Goal: Task Accomplishment & Management: Manage account settings

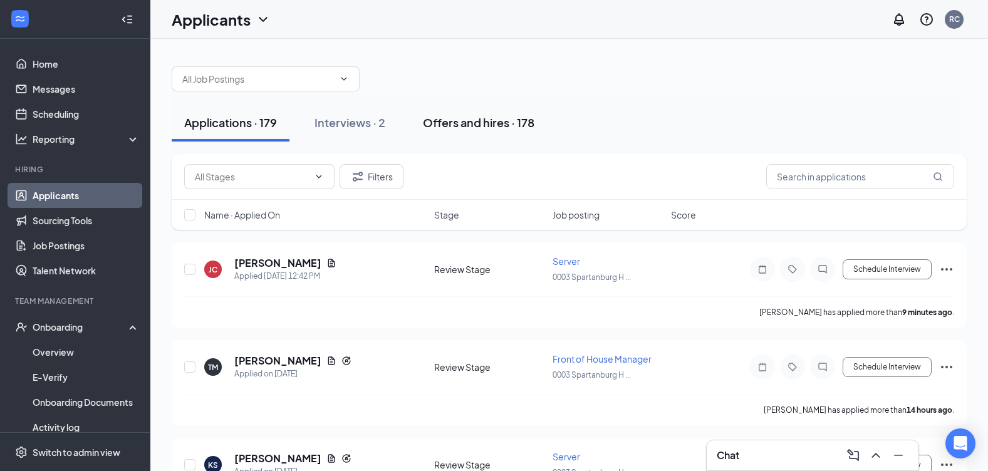
click at [476, 115] on div "Offers and hires · 178" at bounding box center [478, 123] width 111 height 16
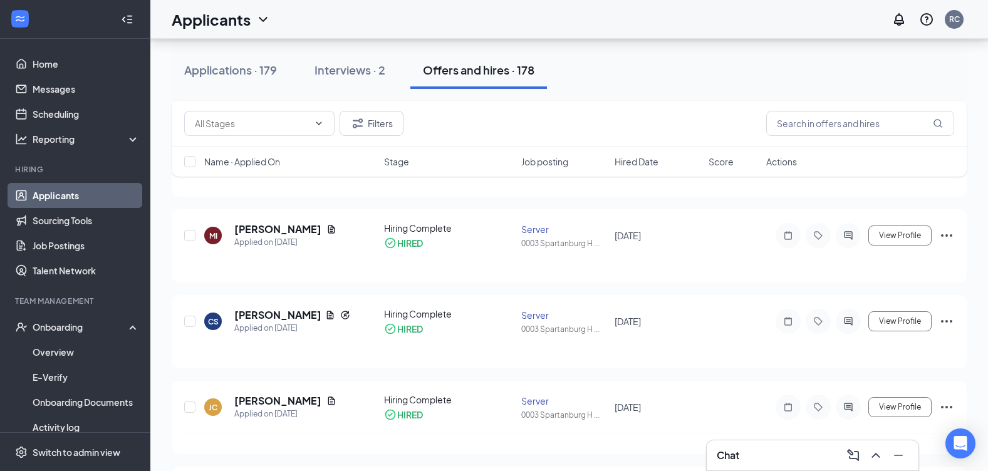
scroll to position [751, 0]
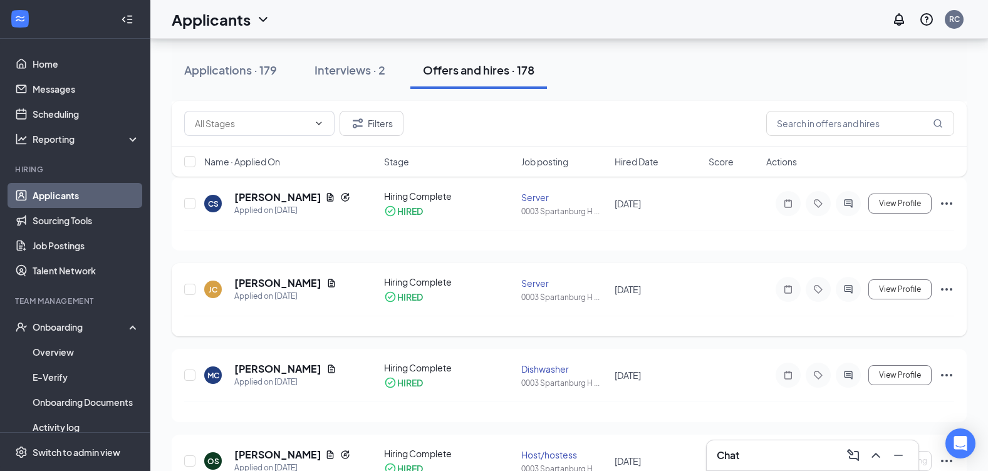
click at [942, 286] on icon "Ellipses" at bounding box center [946, 289] width 15 height 15
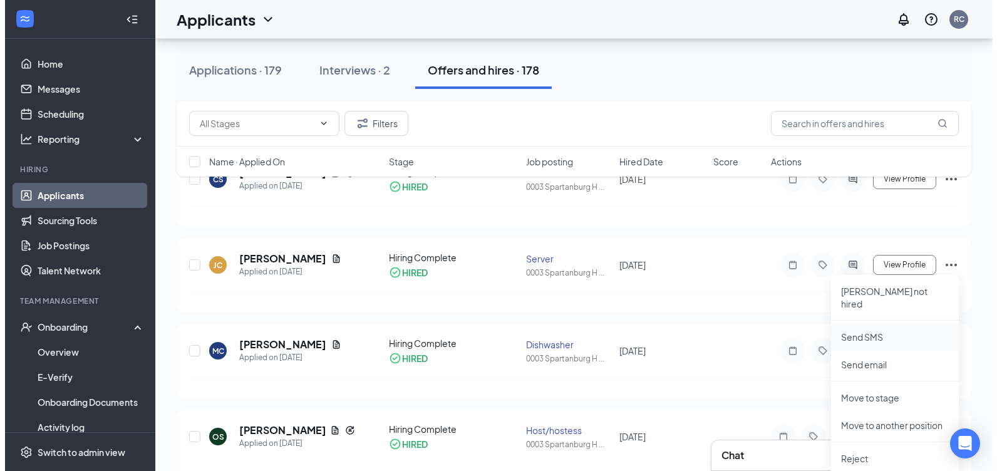
scroll to position [814, 0]
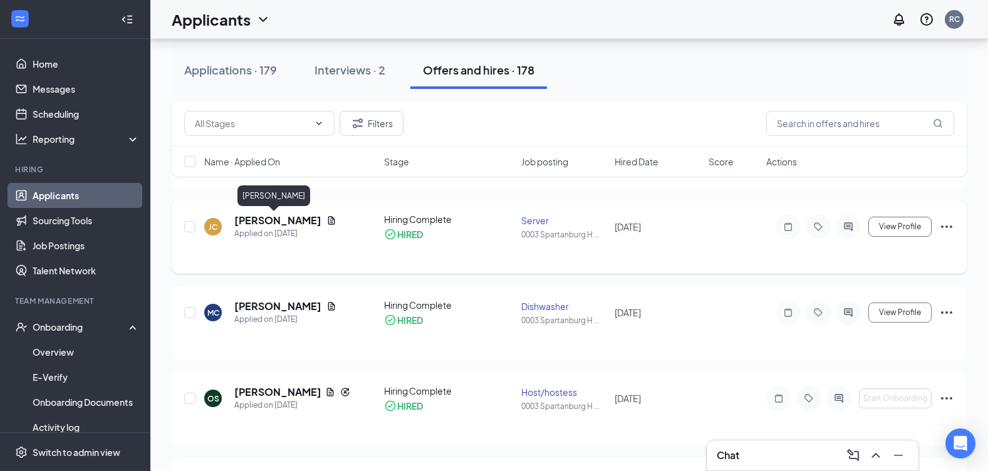
click at [257, 217] on h5 "[PERSON_NAME]" at bounding box center [277, 221] width 87 height 14
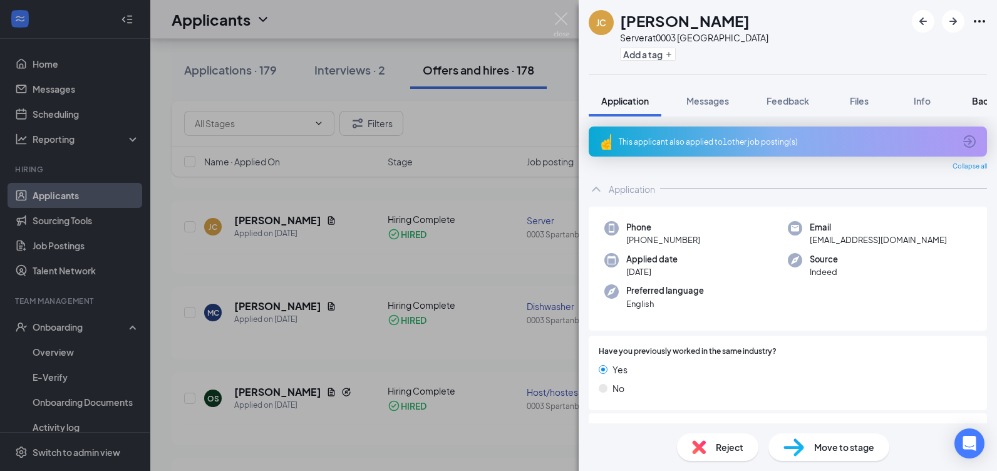
click at [981, 101] on span "Background" at bounding box center [997, 100] width 51 height 11
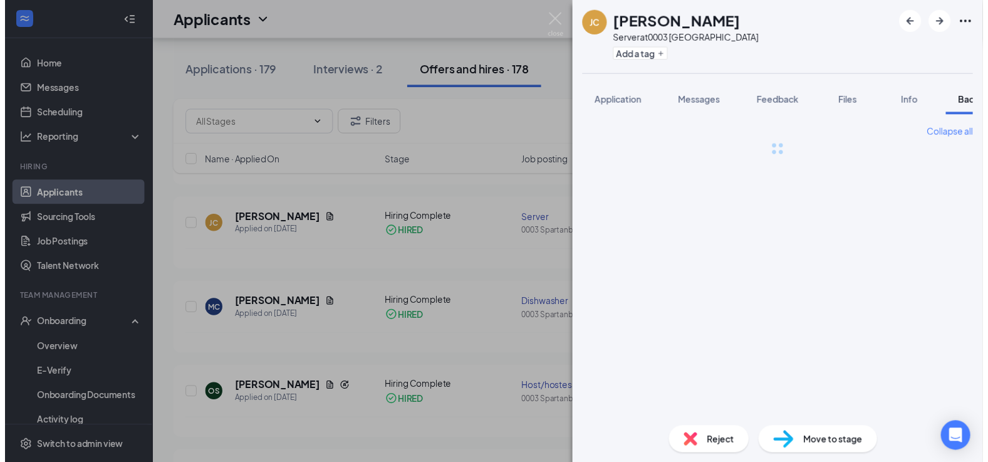
scroll to position [0, 51]
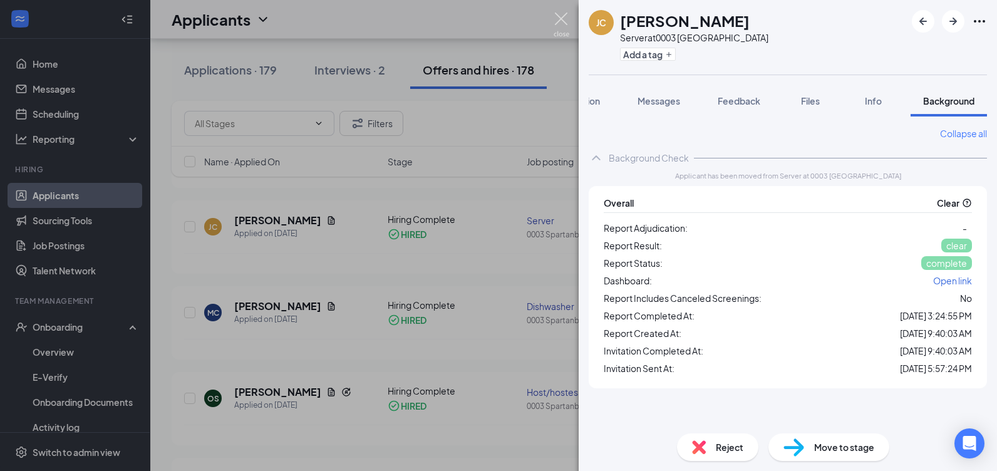
click at [565, 21] on img at bounding box center [562, 25] width 16 height 24
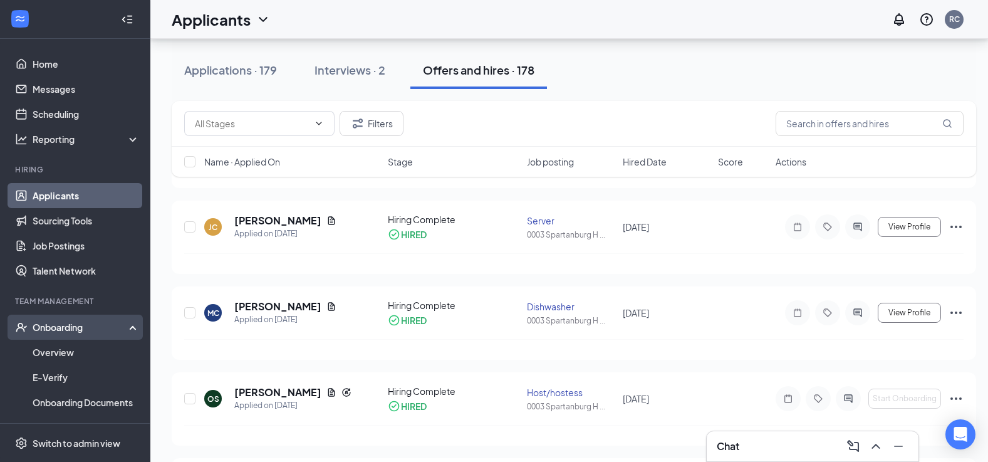
click at [81, 319] on div "Onboarding" at bounding box center [75, 326] width 150 height 25
click at [81, 324] on div "Onboarding" at bounding box center [81, 327] width 96 height 13
click at [73, 348] on link "Overview" at bounding box center [86, 351] width 107 height 25
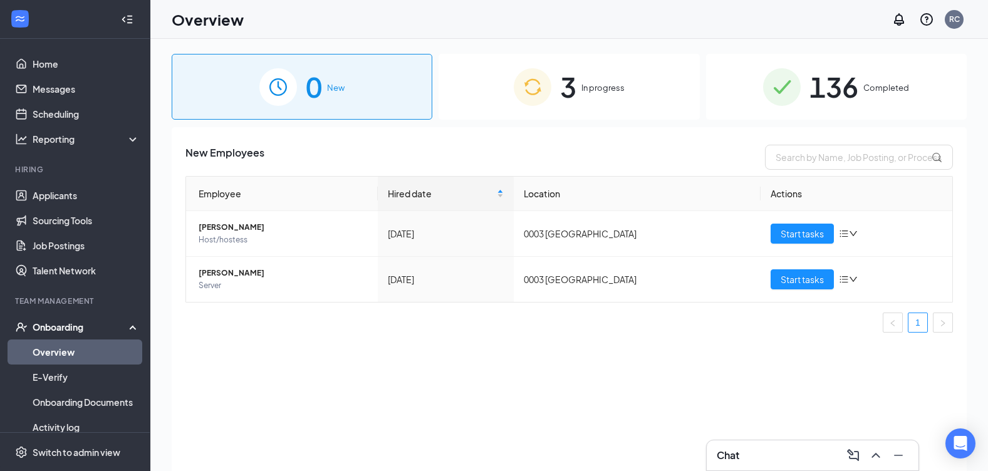
click at [581, 113] on div "3 In progress" at bounding box center [568, 87] width 261 height 66
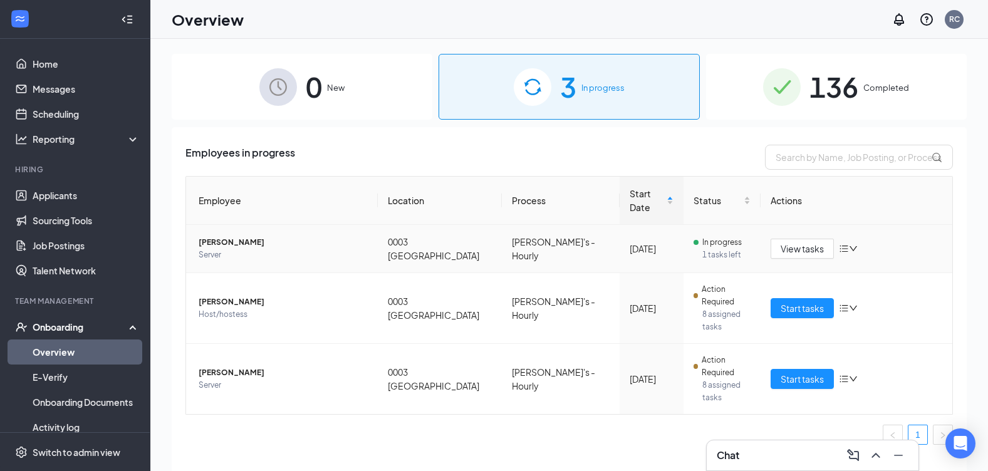
click at [852, 244] on div at bounding box center [848, 249] width 19 height 10
click at [683, 235] on td "In progress 1 tasks left" at bounding box center [721, 249] width 77 height 48
click at [776, 239] on button "View tasks" at bounding box center [801, 249] width 63 height 20
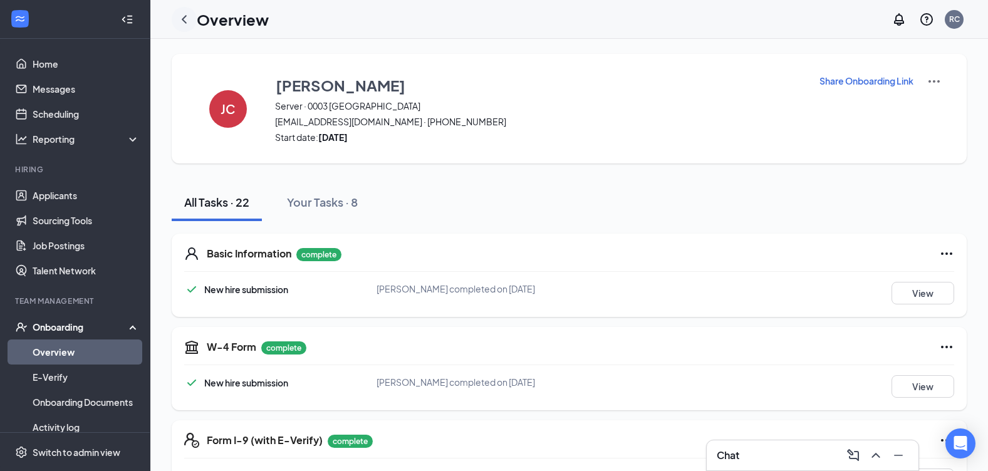
click at [187, 19] on icon "ChevronLeft" at bounding box center [184, 19] width 15 height 15
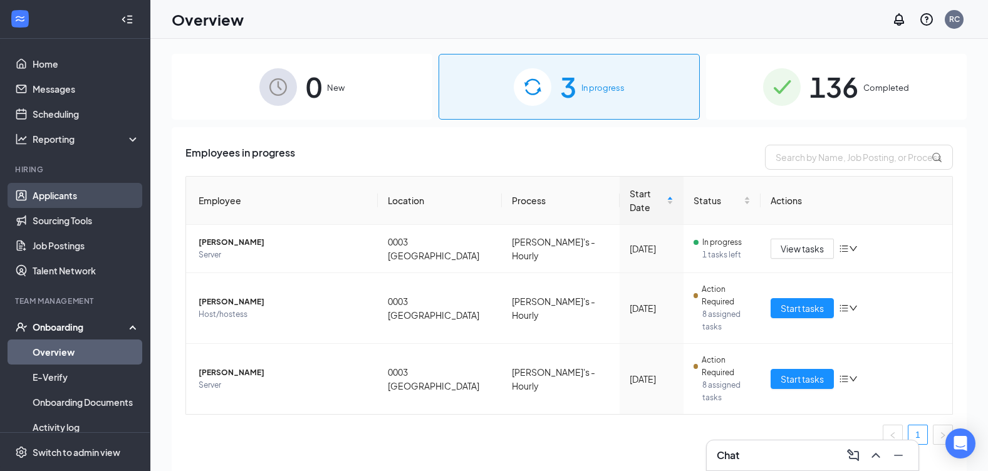
click at [59, 207] on link "Applicants" at bounding box center [86, 195] width 107 height 25
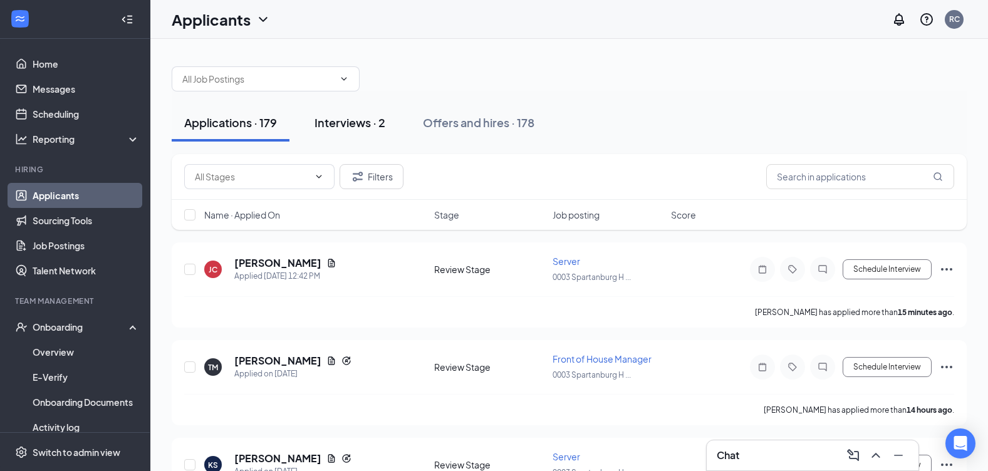
click at [339, 126] on div "Interviews · 2" at bounding box center [349, 123] width 71 height 16
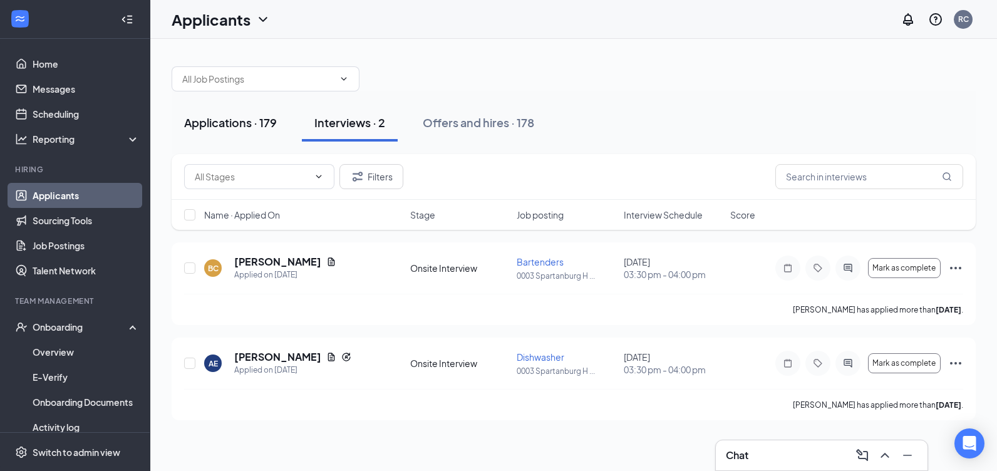
click at [229, 119] on div "Applications · 179" at bounding box center [230, 123] width 93 height 16
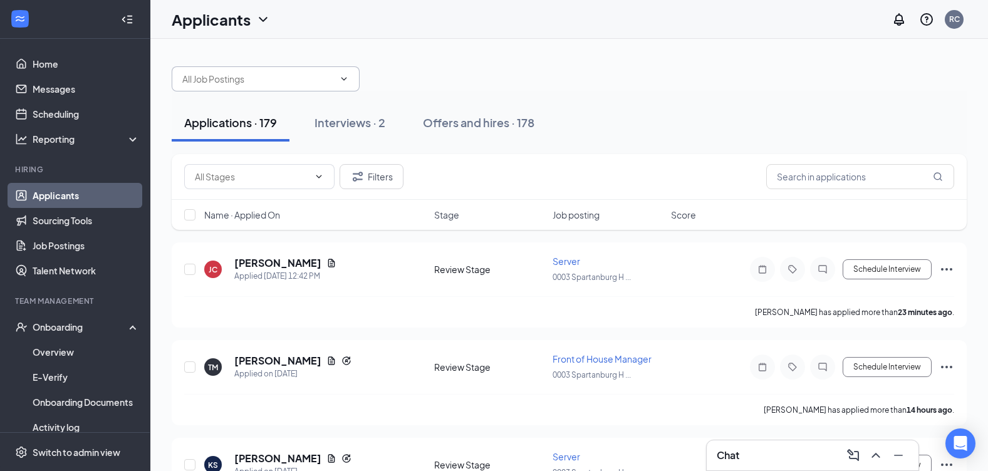
click at [287, 74] on input "text" at bounding box center [258, 79] width 152 height 14
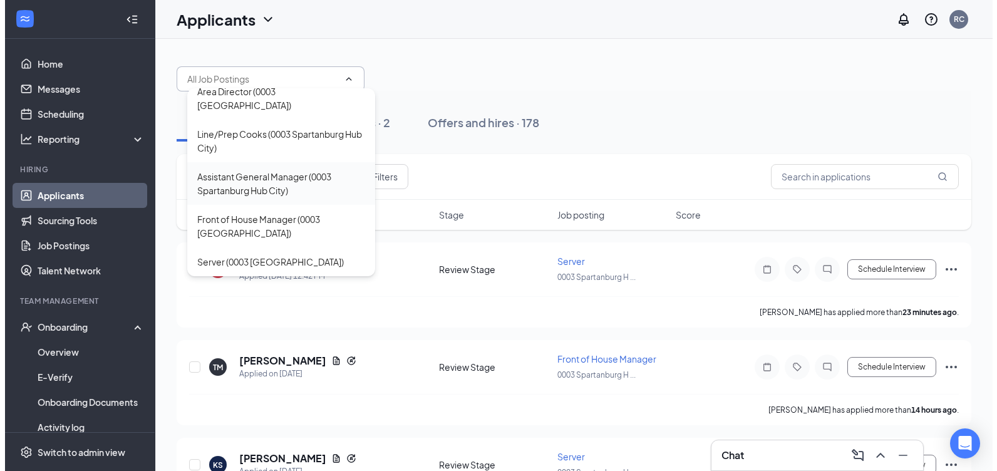
scroll to position [204, 0]
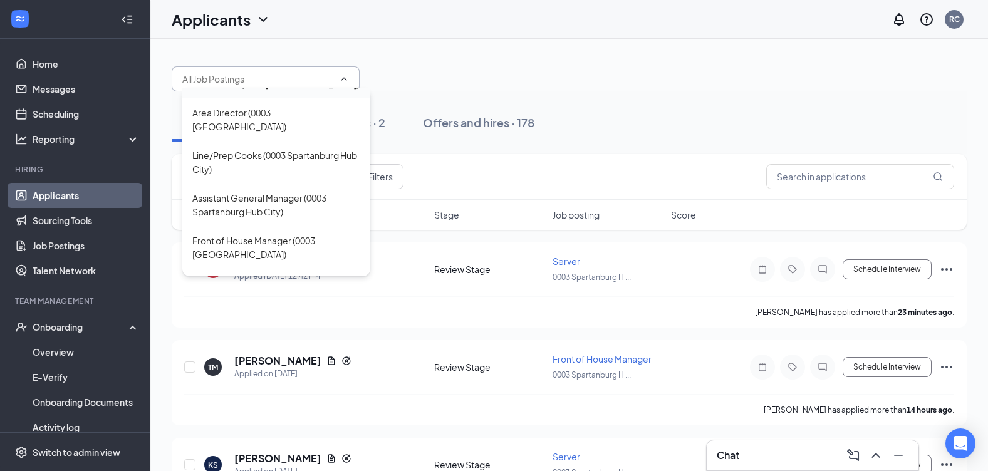
click at [329, 91] on div "Dishwasher (0003 [GEOGRAPHIC_DATA])" at bounding box center [275, 84] width 167 height 14
type input "Dishwasher (0003 [GEOGRAPHIC_DATA])"
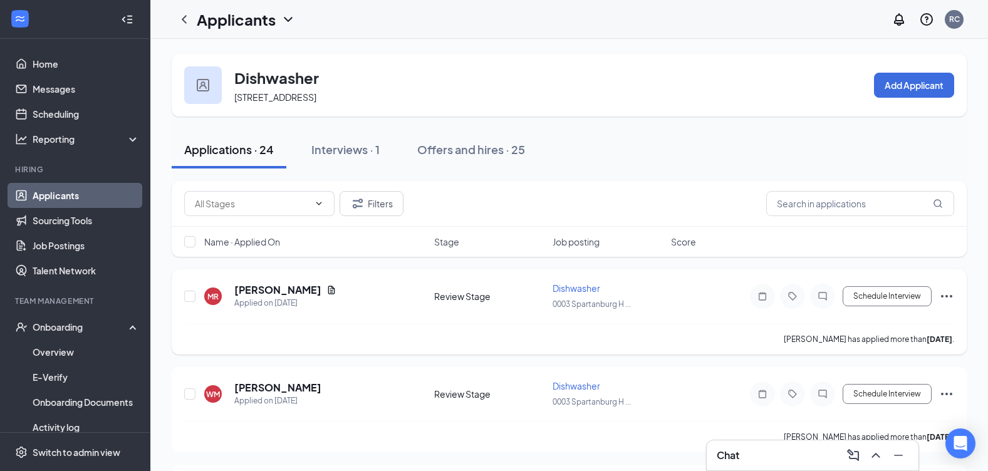
click at [352, 286] on div "MR [PERSON_NAME] Applied on [DATE]" at bounding box center [315, 296] width 222 height 26
click at [336, 287] on icon "Document" at bounding box center [331, 290] width 10 height 10
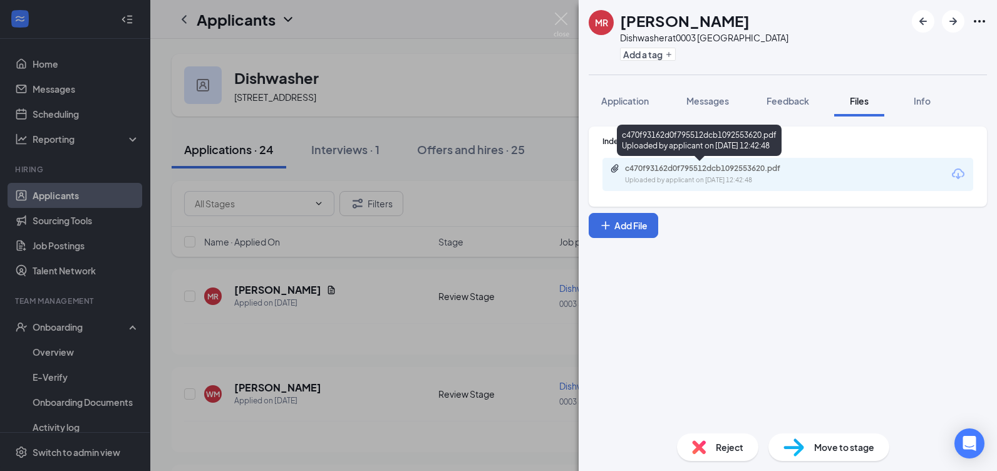
click at [747, 172] on div "c470f93162d0f795512dcb1092553620.pdf" at bounding box center [712, 168] width 175 height 10
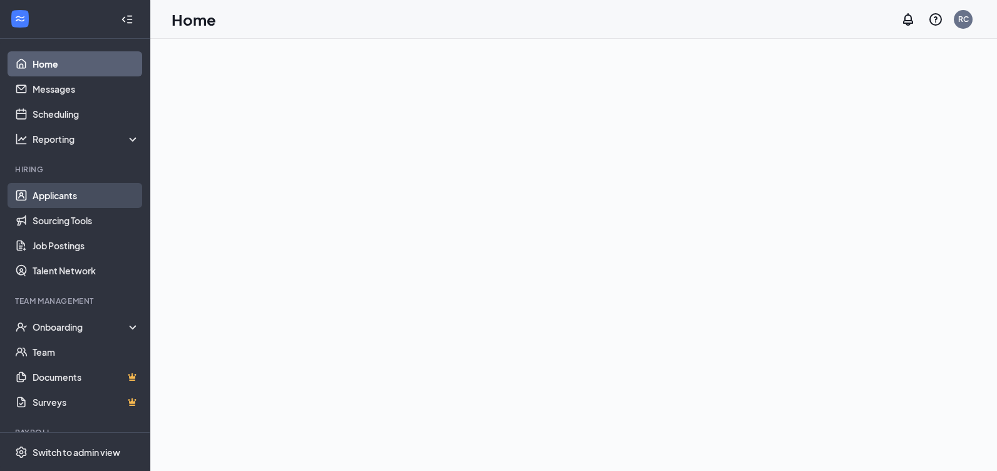
click at [73, 197] on link "Applicants" at bounding box center [86, 195] width 107 height 25
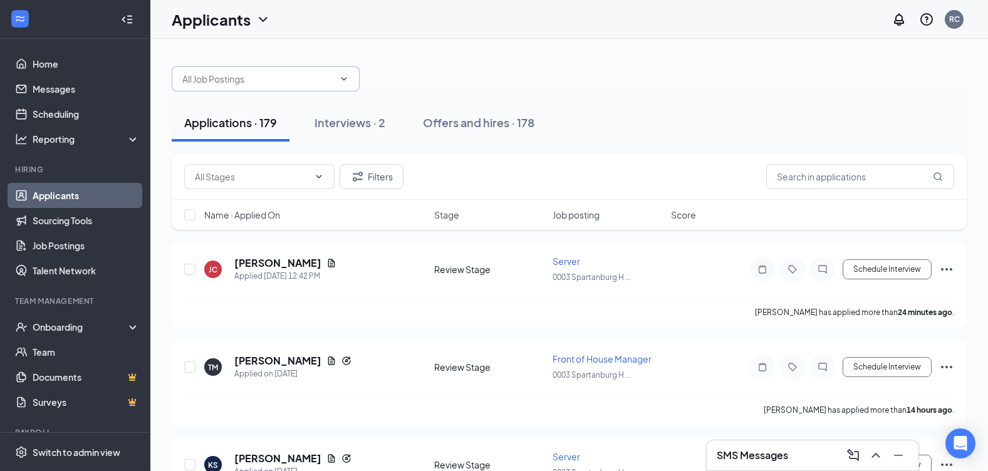
click at [242, 84] on input "text" at bounding box center [258, 79] width 152 height 14
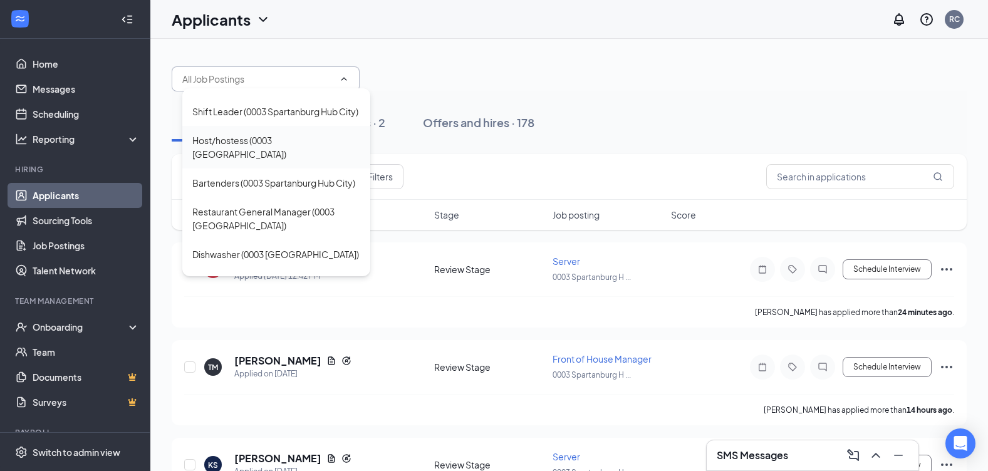
scroll to position [63, 0]
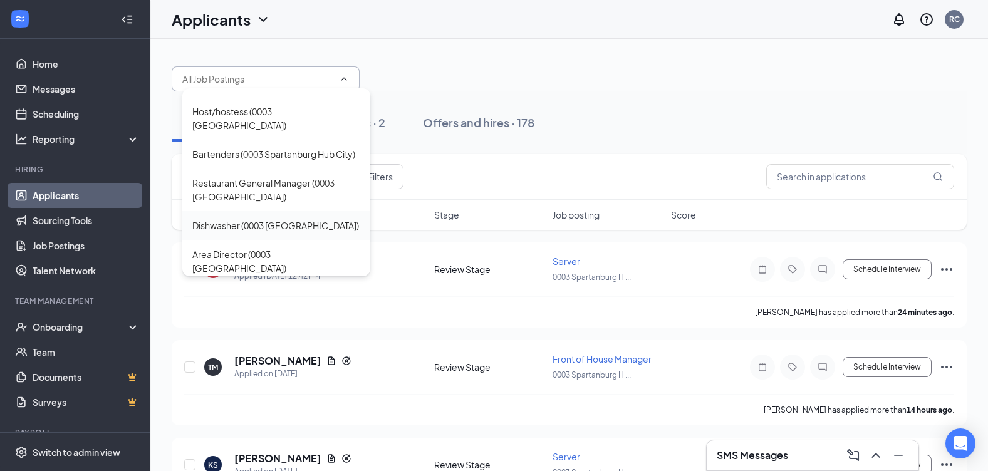
click at [276, 232] on div "Dishwasher (0003 [GEOGRAPHIC_DATA])" at bounding box center [275, 226] width 167 height 14
type input "Dishwasher (0003 [GEOGRAPHIC_DATA])"
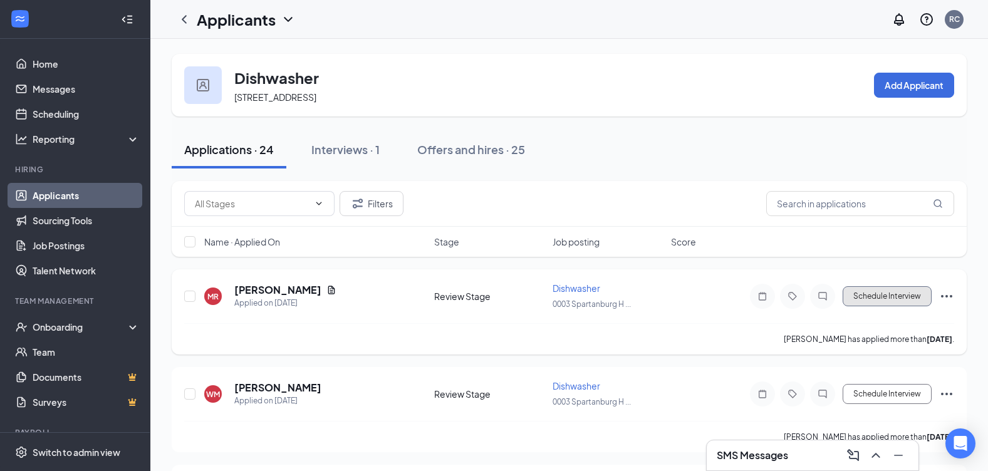
click at [911, 298] on button "Schedule Interview" at bounding box center [886, 296] width 89 height 20
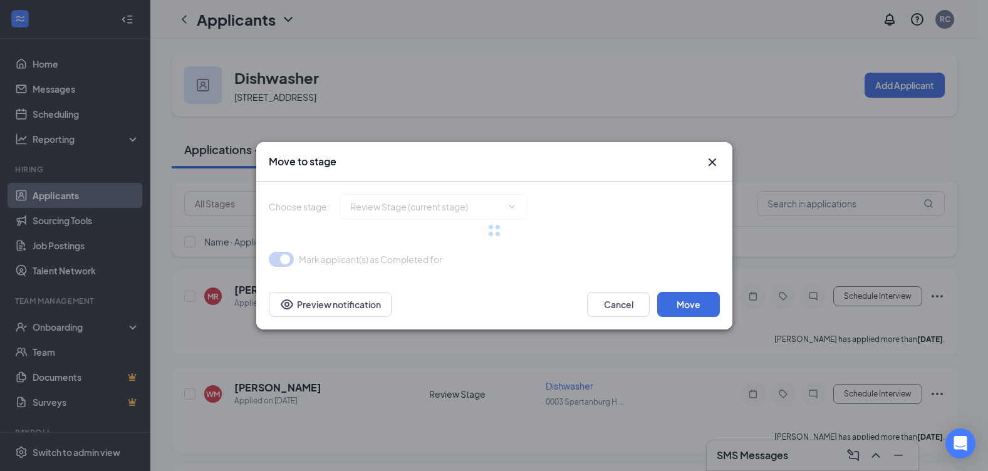
type input "Onsite Interview (next stage)"
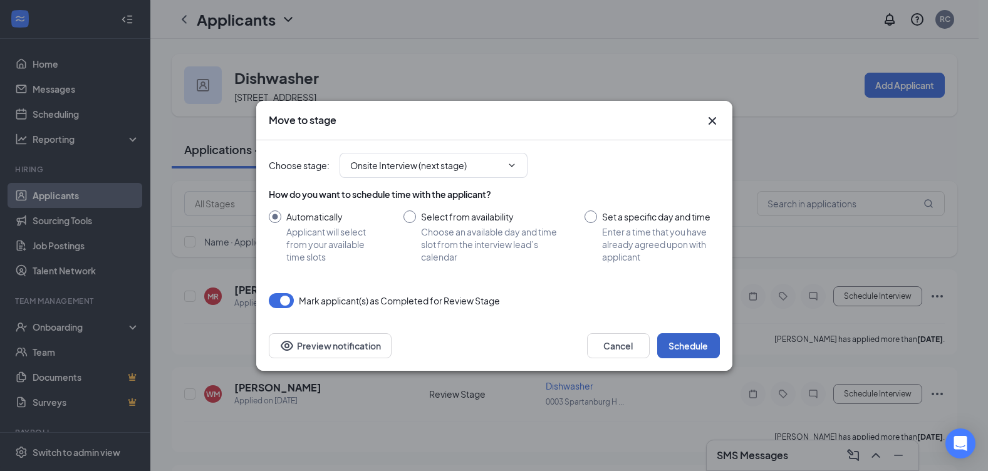
click at [715, 349] on button "Schedule" at bounding box center [688, 345] width 63 height 25
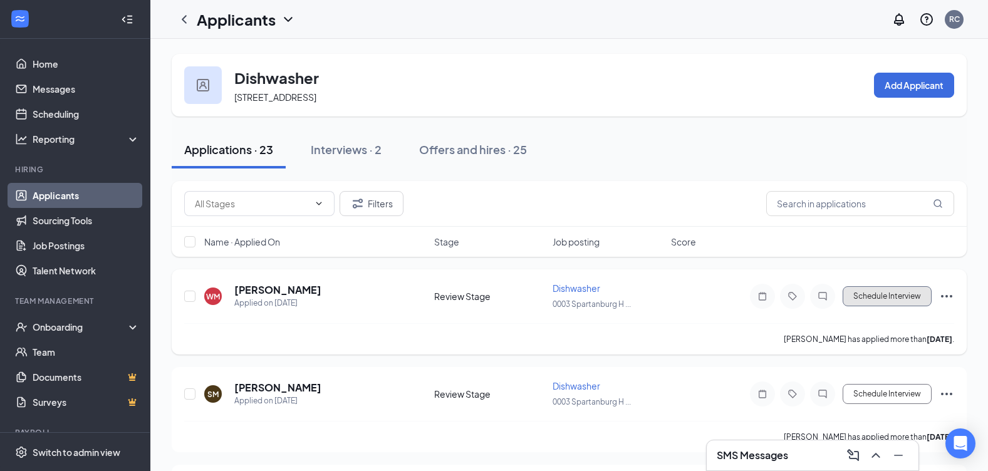
click at [884, 291] on button "Schedule Interview" at bounding box center [886, 296] width 89 height 20
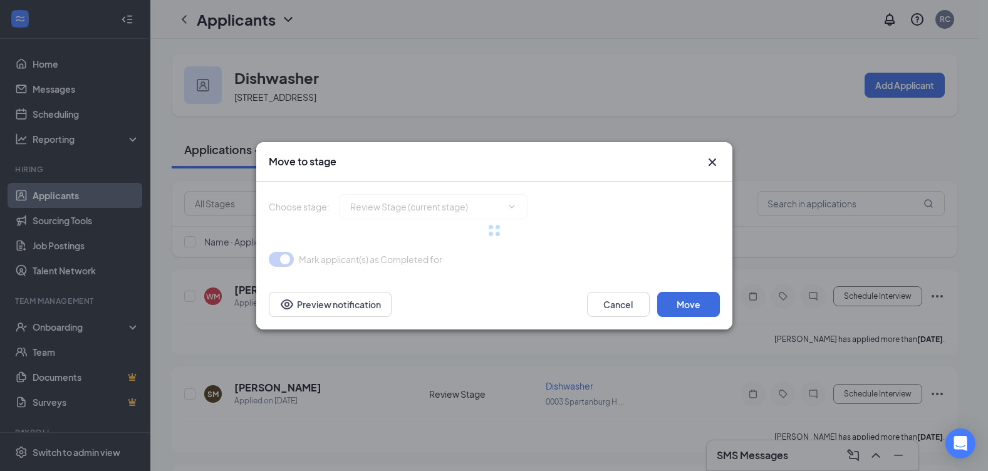
type input "Onsite Interview (next stage)"
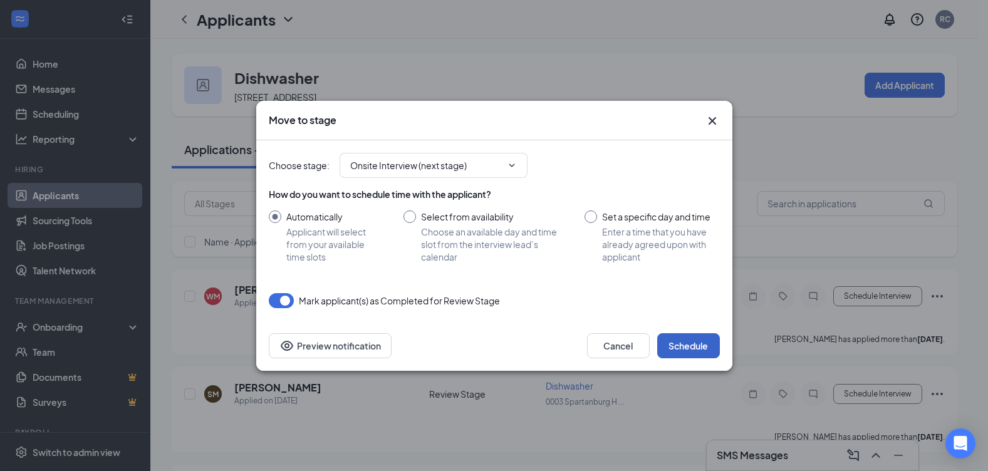
click at [708, 346] on button "Schedule" at bounding box center [688, 345] width 63 height 25
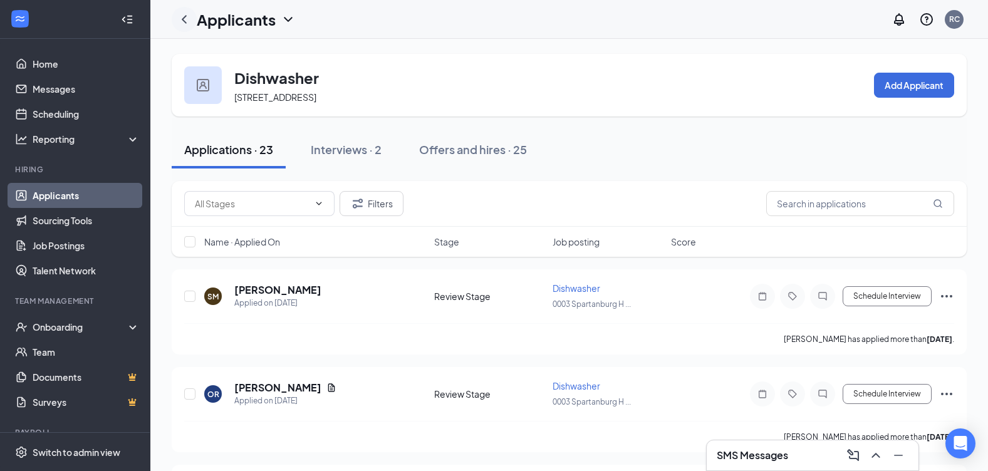
click at [176, 13] on div at bounding box center [184, 19] width 25 height 25
click at [184, 18] on icon "ChevronLeft" at bounding box center [184, 19] width 5 height 8
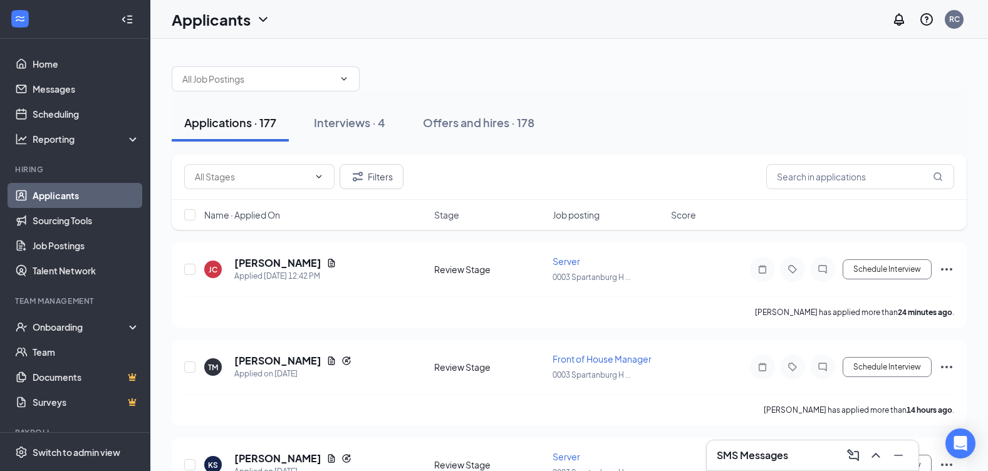
click at [260, 57] on div at bounding box center [569, 73] width 795 height 38
click at [266, 79] on input "text" at bounding box center [258, 79] width 152 height 14
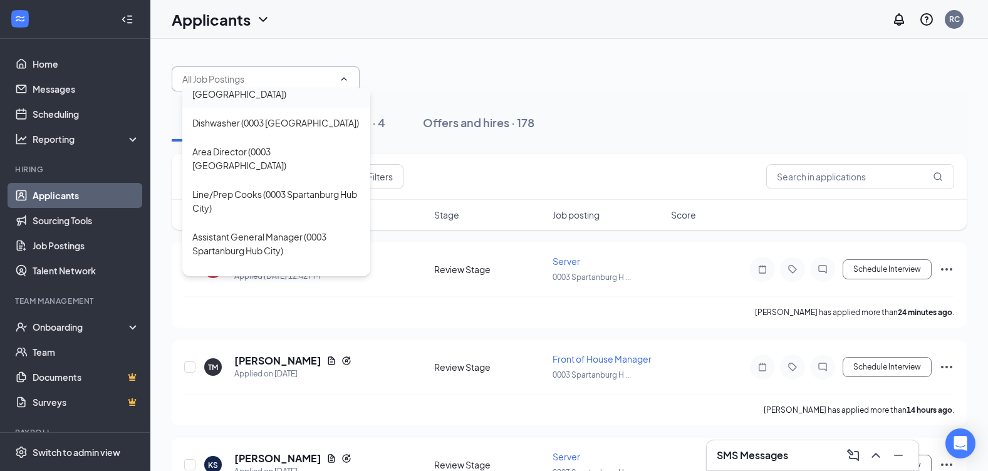
scroll to position [188, 0]
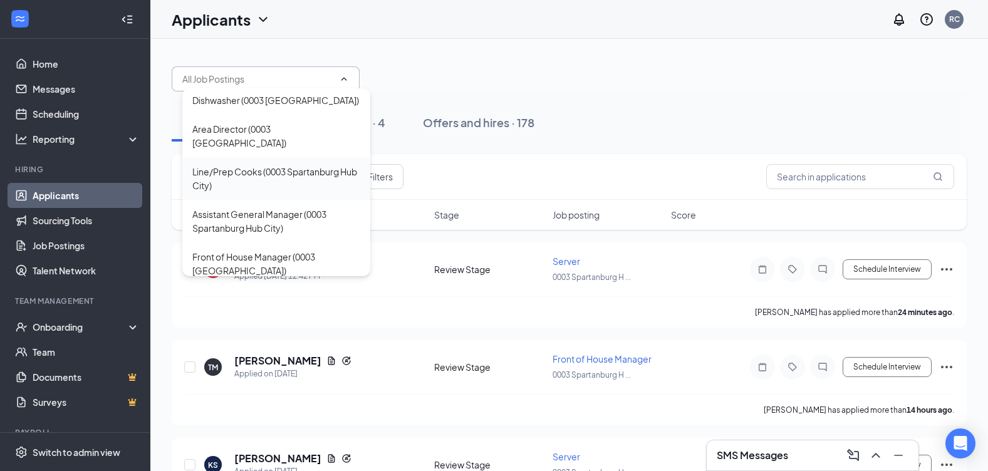
click at [301, 192] on div "Line/Prep Cooks (0003 Spartanburg Hub City)" at bounding box center [276, 179] width 168 height 28
